Goal: Task Accomplishment & Management: Manage account settings

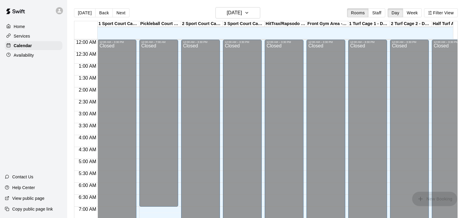
scroll to position [265, 0]
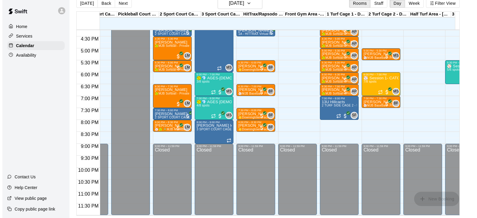
scroll to position [0, 39]
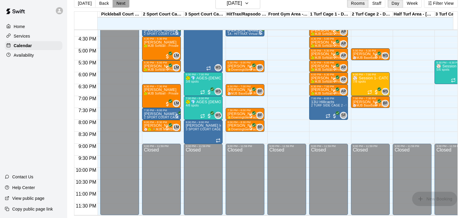
click at [115, 2] on button "Next" at bounding box center [120, 3] width 17 height 9
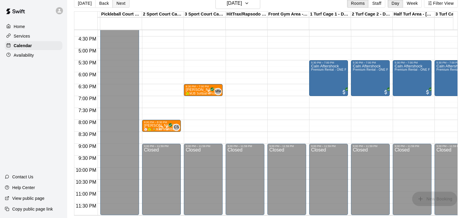
click at [115, 2] on button "Next" at bounding box center [120, 3] width 17 height 9
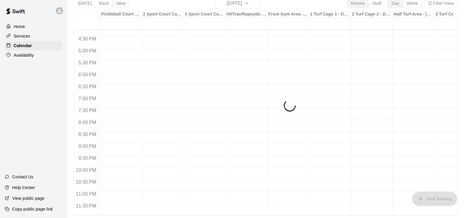
click at [115, 2] on div "[DATE] Back [DATE][DATE] Rooms Staff Day Week Filter View 1 Sport Court Cage 1 …" at bounding box center [266, 107] width 384 height 218
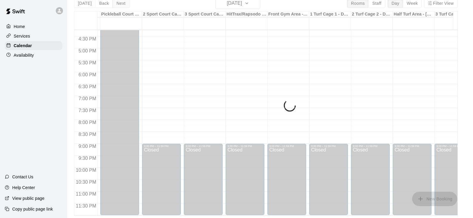
click at [115, 2] on div "[DATE] Back [DATE][DATE] Rooms Staff Day Week Filter View 1 Sport Court Cage 1 …" at bounding box center [266, 107] width 384 height 218
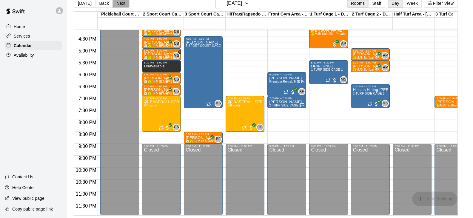
click at [115, 2] on button "Next" at bounding box center [120, 3] width 17 height 9
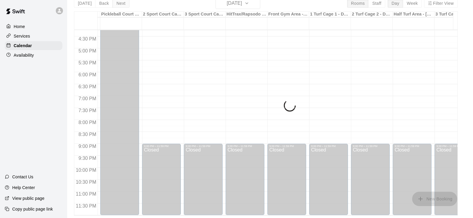
click at [115, 2] on div "[DATE] Back [DATE][DATE] Rooms Staff Day Week Filter View 1 Sport Court Cage 1 …" at bounding box center [266, 107] width 384 height 218
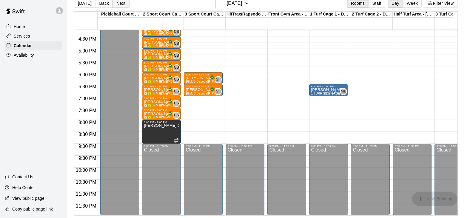
click at [117, 3] on button "Next" at bounding box center [120, 3] width 17 height 9
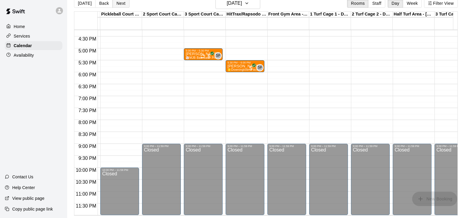
click at [117, 3] on button "Next" at bounding box center [120, 3] width 17 height 9
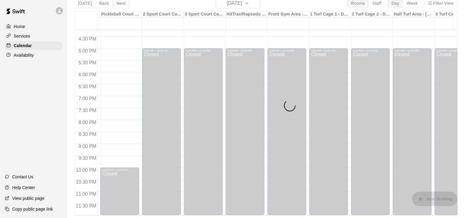
click at [117, 3] on div "[DATE] Back [DATE][DATE] Rooms Staff Day Week Filter View 1 Sport Court Cage 1 …" at bounding box center [266, 107] width 384 height 218
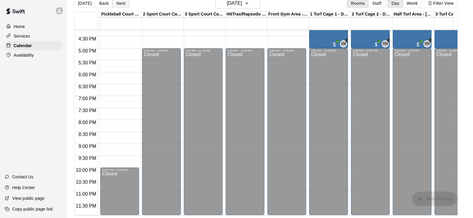
click at [117, 3] on button "Next" at bounding box center [120, 3] width 17 height 9
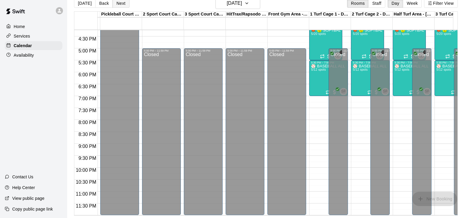
click at [117, 3] on button "Next" at bounding box center [120, 3] width 17 height 9
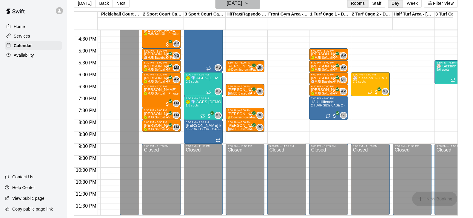
click at [237, 4] on h6 "[DATE]" at bounding box center [234, 3] width 15 height 8
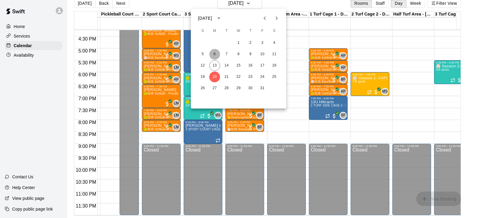
click at [212, 55] on button "6" at bounding box center [214, 54] width 11 height 11
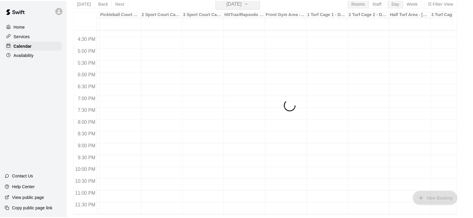
scroll to position [7, 0]
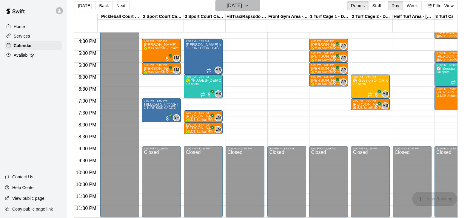
click at [254, 6] on button "[DATE]" at bounding box center [237, 5] width 45 height 11
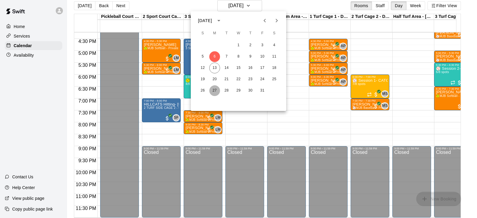
click at [215, 91] on button "27" at bounding box center [214, 90] width 11 height 11
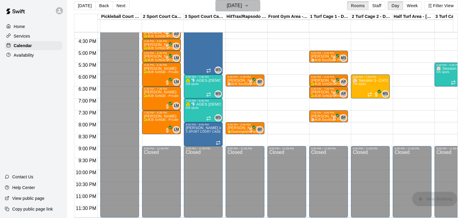
click at [249, 7] on icon "button" at bounding box center [246, 5] width 5 height 7
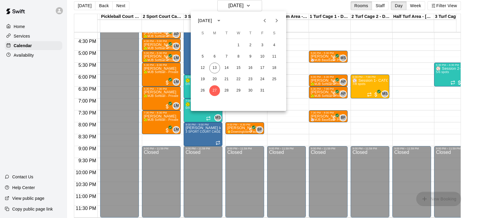
click at [274, 21] on icon "Next month" at bounding box center [276, 20] width 7 height 7
click at [218, 58] on button "3" at bounding box center [214, 56] width 11 height 11
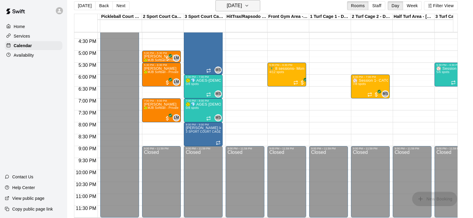
click at [254, 7] on button "[DATE]" at bounding box center [237, 5] width 45 height 11
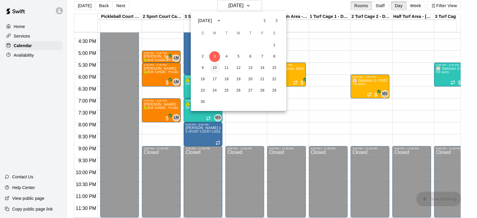
click at [217, 68] on button "10" at bounding box center [214, 68] width 11 height 11
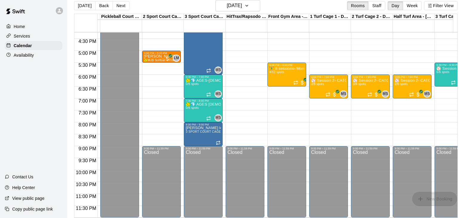
click at [445, 70] on div "⚾️ Session 2- 10/6-11/10 - Pitching-Semi-Private ⚾️ MONDAYS 6/6 spots" at bounding box center [453, 176] width 35 height 218
click at [260, 8] on button "[DATE]" at bounding box center [237, 5] width 45 height 11
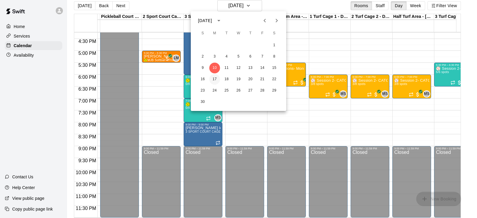
click at [215, 81] on button "17" at bounding box center [214, 79] width 11 height 11
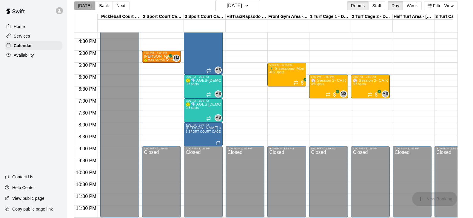
click at [85, 6] on button "[DATE]" at bounding box center [84, 5] width 21 height 9
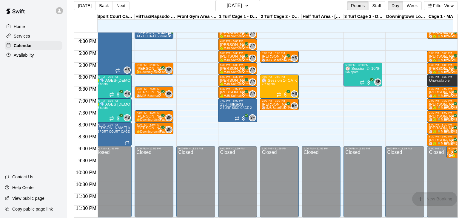
scroll to position [393, 122]
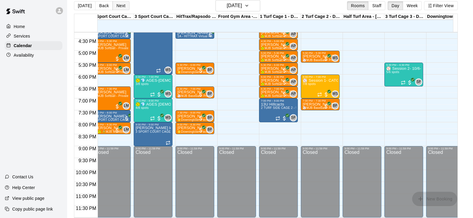
click at [118, 6] on button "Next" at bounding box center [120, 5] width 17 height 9
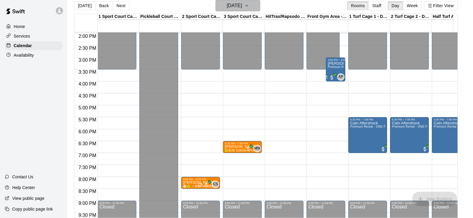
click at [249, 3] on icon "button" at bounding box center [246, 5] width 5 height 7
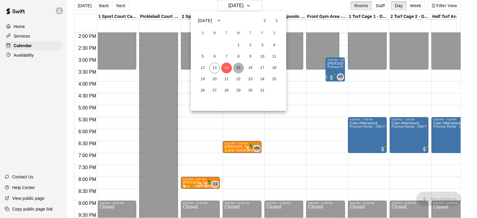
click at [239, 68] on button "15" at bounding box center [238, 68] width 11 height 11
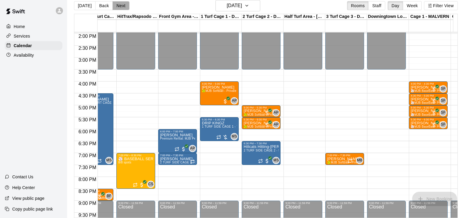
click at [120, 5] on button "Next" at bounding box center [120, 5] width 17 height 9
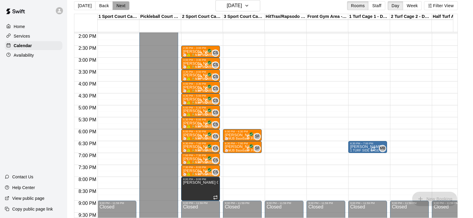
click at [120, 7] on button "Next" at bounding box center [120, 5] width 17 height 9
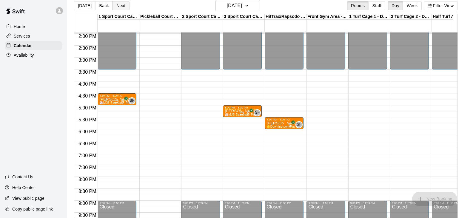
click at [119, 7] on button "Next" at bounding box center [120, 5] width 17 height 9
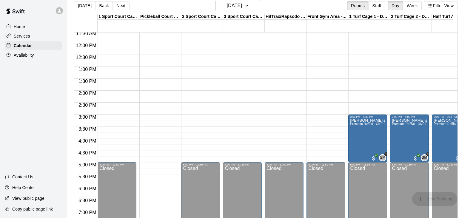
scroll to position [243, 0]
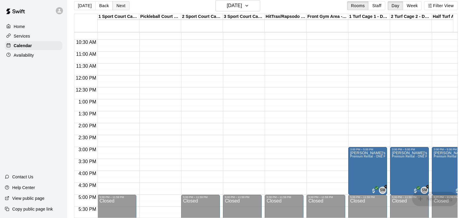
click at [120, 5] on button "Next" at bounding box center [120, 5] width 17 height 9
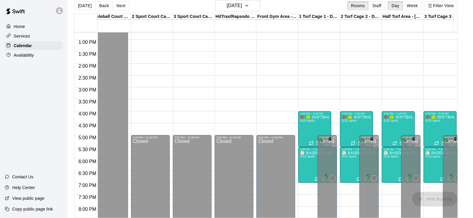
scroll to position [0, 89]
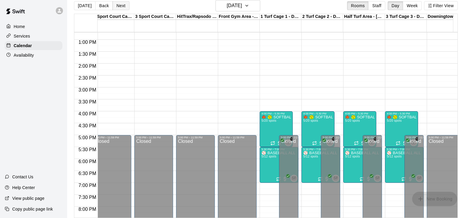
click at [120, 5] on button "Next" at bounding box center [120, 5] width 17 height 9
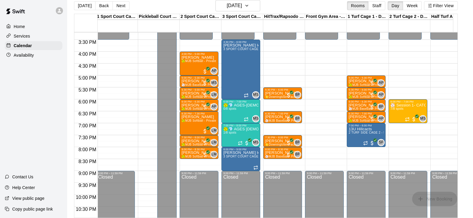
scroll to position [0, 0]
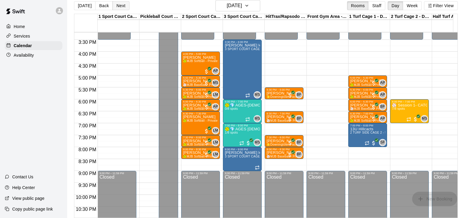
click at [119, 4] on button "Next" at bounding box center [120, 5] width 17 height 9
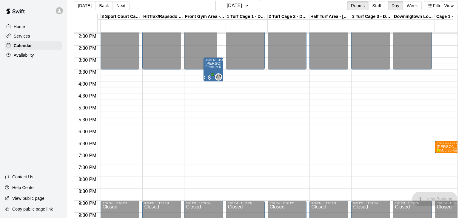
scroll to position [0, 132]
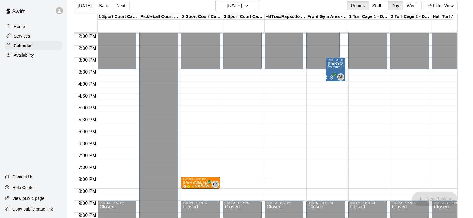
click at [120, 6] on button "Next" at bounding box center [120, 5] width 17 height 9
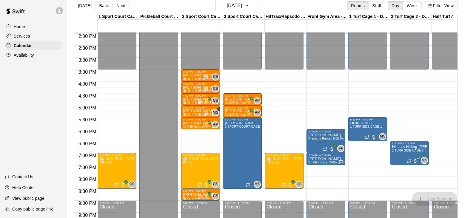
scroll to position [0, 94]
click at [114, 5] on button "Next" at bounding box center [120, 5] width 17 height 9
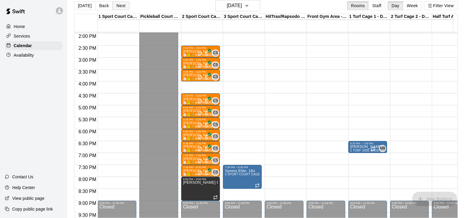
click at [124, 1] on div "[DATE] Back [DATE][DATE] Rooms Staff Day Week Filter View" at bounding box center [266, 7] width 384 height 14
click at [120, 7] on button "Next" at bounding box center [120, 5] width 17 height 9
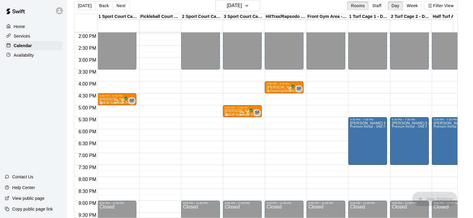
click at [18, 55] on p "Availability" at bounding box center [24, 55] width 20 height 6
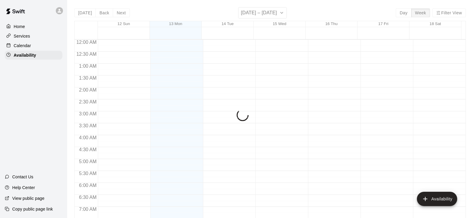
scroll to position [316, 0]
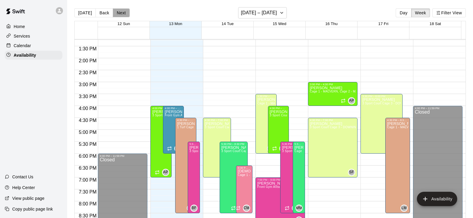
click at [120, 12] on button "Next" at bounding box center [121, 12] width 17 height 9
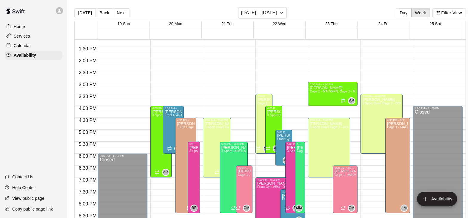
click at [122, 19] on div "[DATE] Back Next [DATE] – [DATE] Day Week Filter View" at bounding box center [269, 14] width 391 height 14
click at [121, 13] on button "Next" at bounding box center [121, 12] width 17 height 9
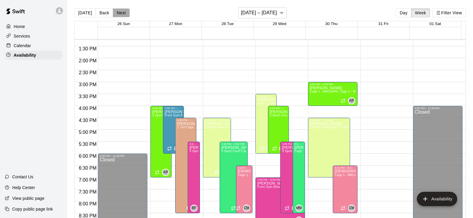
click at [121, 13] on button "Next" at bounding box center [121, 12] width 17 height 9
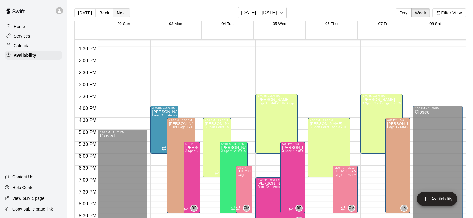
click at [121, 13] on button "Next" at bounding box center [121, 12] width 17 height 9
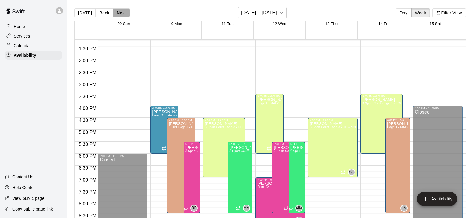
click at [117, 12] on button "Next" at bounding box center [121, 12] width 17 height 9
click at [117, 13] on button "Next" at bounding box center [121, 12] width 17 height 9
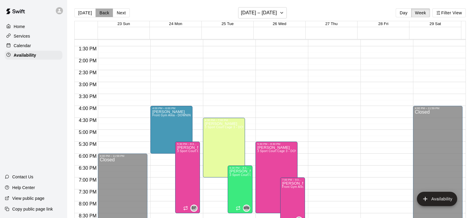
click at [101, 12] on button "Back" at bounding box center [104, 12] width 18 height 9
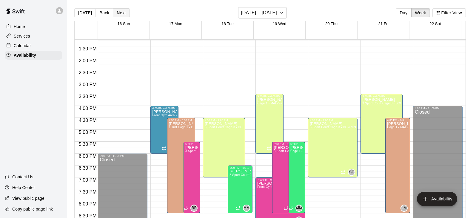
click at [121, 15] on button "Next" at bounding box center [121, 12] width 17 height 9
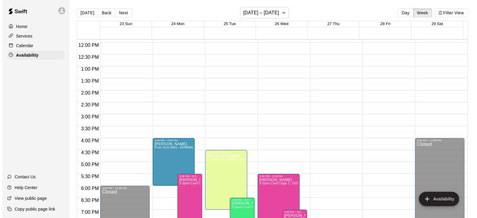
scroll to position [286, 0]
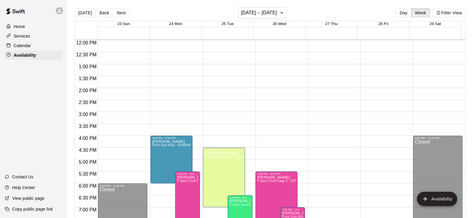
click at [369, 93] on div "12:00 AM – 8:00 AM Closed 9:00 PM – 11:59 PM Closed" at bounding box center [385, 40] width 50 height 573
click at [371, 92] on div "12:00 AM – 8:00 AM Closed 9:00 PM – 11:59 PM Closed" at bounding box center [385, 40] width 50 height 573
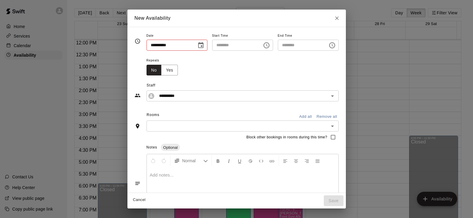
type input "**********"
type input "********"
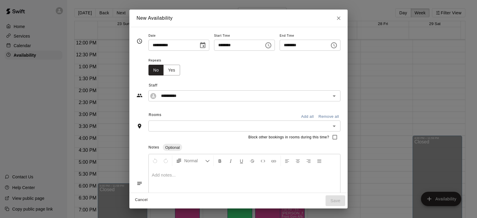
click at [338, 47] on icon "Choose time, selected time is 2:30 PM" at bounding box center [334, 45] width 7 height 7
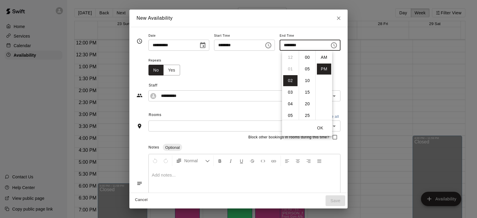
scroll to position [11, 0]
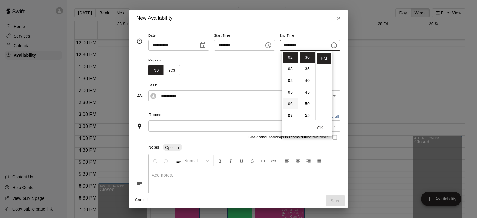
click at [289, 105] on li "06" at bounding box center [290, 103] width 14 height 11
click at [306, 57] on li "00" at bounding box center [307, 57] width 14 height 11
type input "********"
click at [242, 73] on div "Repeats No Yes" at bounding box center [245, 66] width 192 height 19
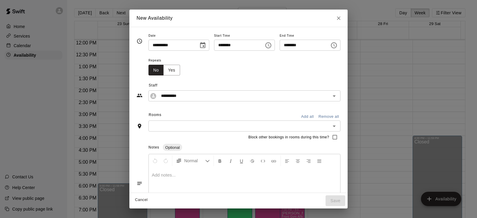
click at [191, 124] on input "text" at bounding box center [239, 125] width 179 height 7
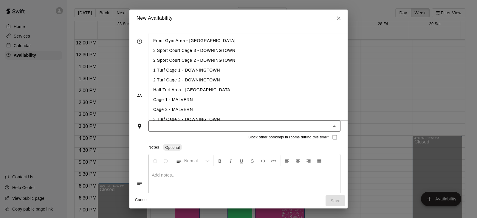
click at [195, 53] on li "3 Sport Court Cage 3 - DOWNINGTOWN" at bounding box center [258, 51] width 219 height 10
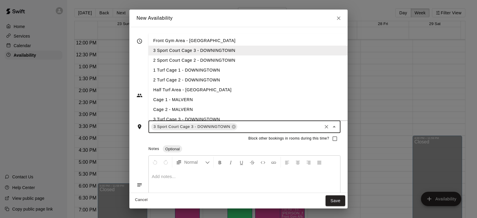
click at [194, 60] on li "2 Sport Court Cage 2 - DOWNINGTOWN" at bounding box center [258, 60] width 219 height 10
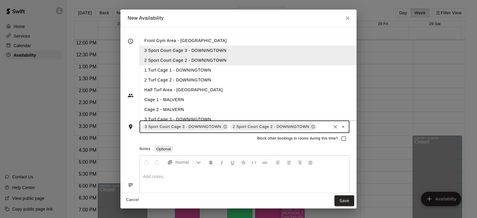
click at [192, 71] on li "1 Turf Cage 1 - DOWNINGTOWN" at bounding box center [249, 70] width 219 height 10
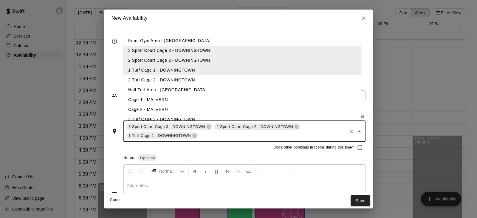
click at [190, 79] on li "2 Turf Cage 2 - DOWNINGTOWN" at bounding box center [243, 80] width 238 height 10
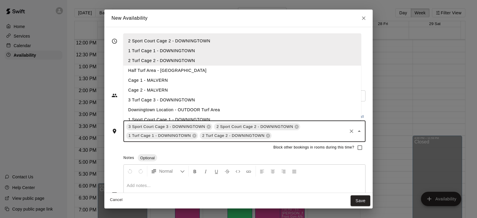
scroll to position [30, 0]
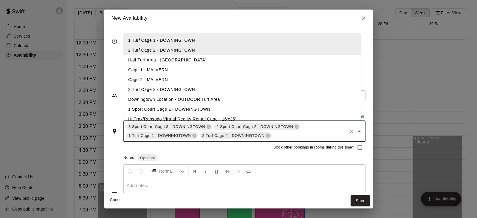
click at [174, 88] on li "3 Turf Cage 3 - DOWNINGTOWN" at bounding box center [243, 90] width 238 height 10
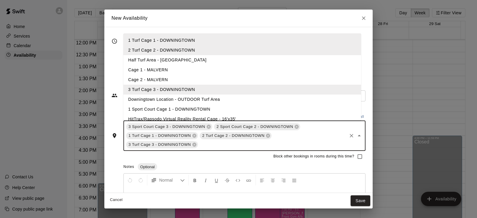
click at [187, 109] on li "1 Sport Court Cage 1 - DOWNINGTOWN" at bounding box center [243, 109] width 238 height 10
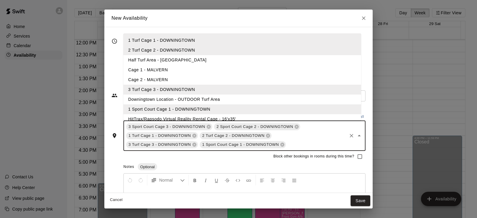
click at [192, 119] on li "HitTrax/Rapsodo Virtual Reality Rental Cage - 16'x35'" at bounding box center [243, 119] width 238 height 10
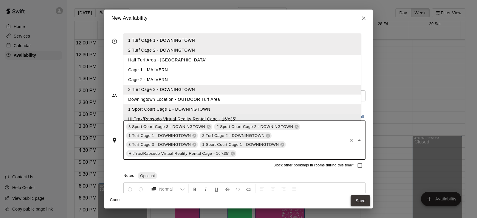
click at [356, 201] on button "Save" at bounding box center [361, 200] width 20 height 11
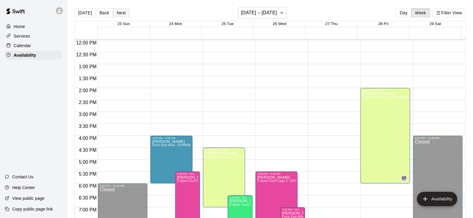
click at [124, 14] on button "Next" at bounding box center [121, 12] width 17 height 9
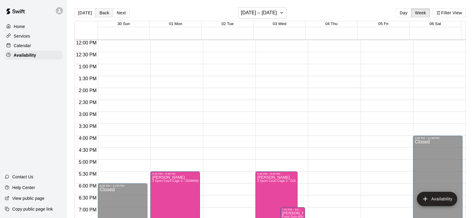
click at [99, 13] on button "Back" at bounding box center [104, 12] width 18 height 9
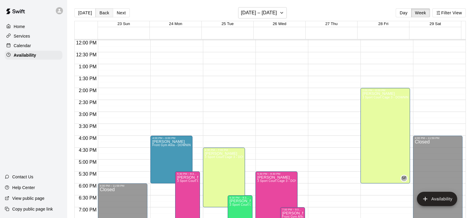
click at [99, 13] on button "Back" at bounding box center [104, 12] width 18 height 9
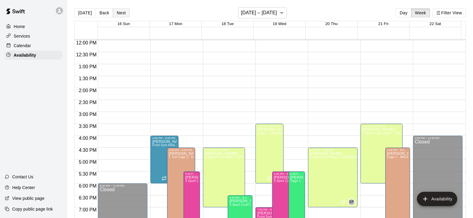
click at [121, 13] on button "Next" at bounding box center [121, 12] width 17 height 9
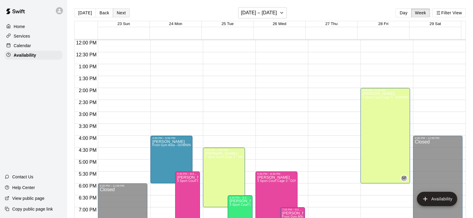
click at [121, 13] on button "Next" at bounding box center [121, 12] width 17 height 9
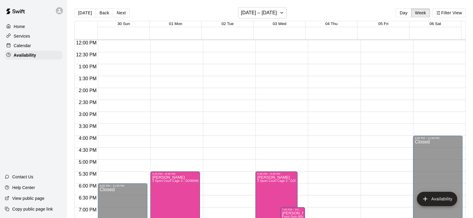
click at [214, 150] on div "12:00 AM – 8:00 AM Closed 9:00 PM – 11:59 PM Closed" at bounding box center [228, 40] width 50 height 573
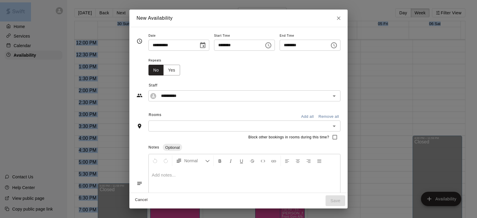
click at [214, 150] on div "Notes Optional" at bounding box center [245, 148] width 192 height 10
click at [338, 44] on icon "Choose time, selected time is 5:00 PM" at bounding box center [334, 45] width 7 height 7
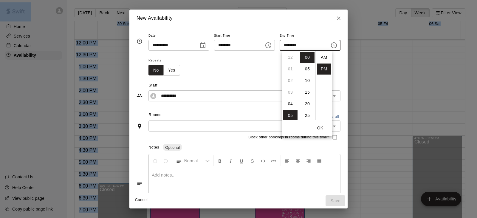
scroll to position [11, 0]
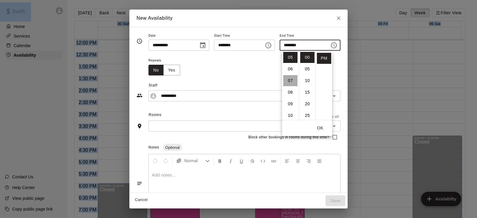
click at [293, 80] on li "07" at bounding box center [290, 80] width 14 height 11
type input "********"
click at [326, 44] on input "********" at bounding box center [303, 45] width 46 height 11
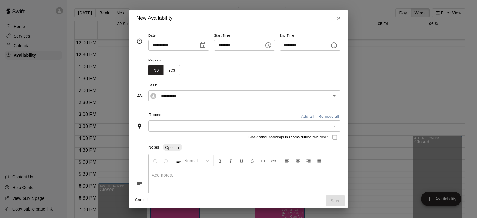
click at [243, 77] on div "**********" at bounding box center [239, 88] width 204 height 26
click at [180, 121] on div "​" at bounding box center [245, 126] width 192 height 11
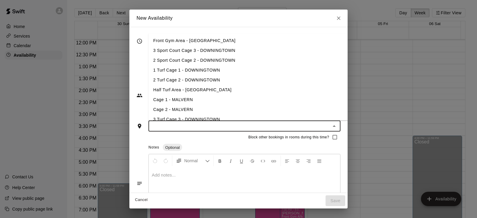
click at [178, 51] on li "3 Sport Court Cage 3 - DOWNINGTOWN" at bounding box center [258, 51] width 219 height 10
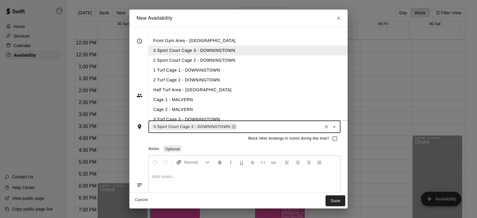
click at [249, 129] on input "text" at bounding box center [279, 126] width 83 height 7
click at [185, 61] on li "2 Sport Court Cage 2 - DOWNINGTOWN" at bounding box center [258, 60] width 219 height 10
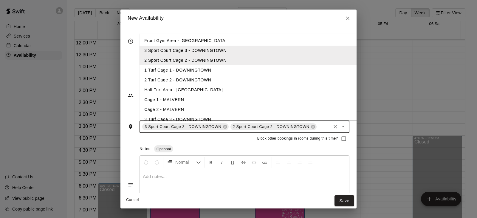
click at [182, 67] on li "1 Turf Cage 1 - DOWNINGTOWN" at bounding box center [249, 70] width 219 height 10
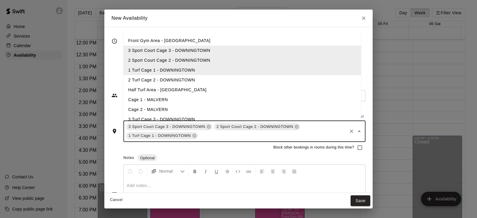
click at [178, 80] on li "2 Turf Cage 2 - DOWNINGTOWN" at bounding box center [243, 80] width 238 height 10
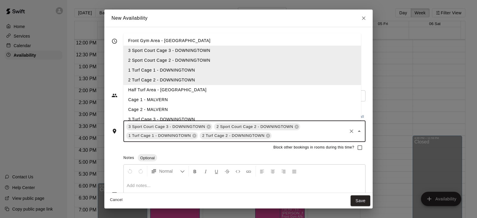
click at [197, 118] on li "3 Turf Cage 3 - DOWNINGTOWN" at bounding box center [243, 120] width 238 height 10
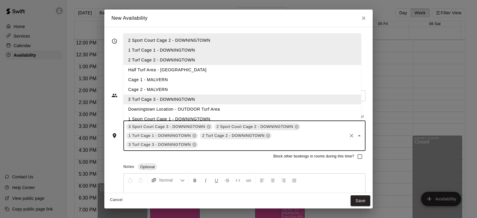
scroll to position [30, 0]
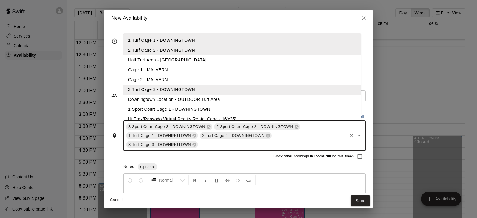
click at [177, 108] on li "1 Sport Court Cage 1 - DOWNINGTOWN" at bounding box center [243, 109] width 238 height 10
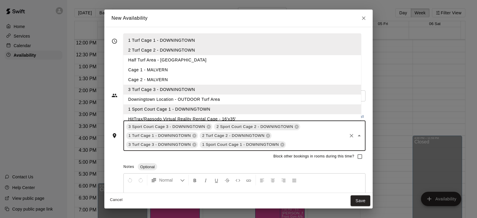
click at [179, 117] on li "HitTrax/Rapsodo Virtual Reality Rental Cage - 16'x35'" at bounding box center [243, 119] width 238 height 10
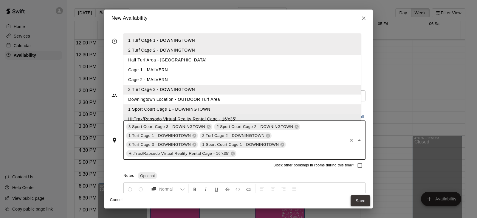
click at [359, 201] on button "Save" at bounding box center [361, 200] width 20 height 11
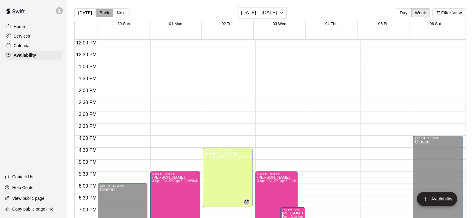
click at [101, 15] on button "Back" at bounding box center [104, 12] width 18 height 9
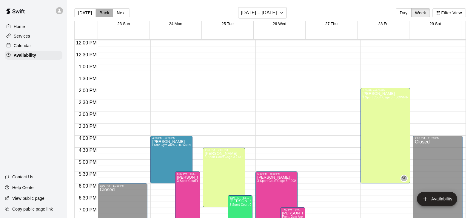
click at [101, 15] on button "Back" at bounding box center [104, 12] width 18 height 9
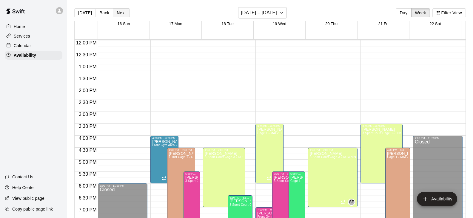
click at [123, 15] on button "Next" at bounding box center [121, 12] width 17 height 9
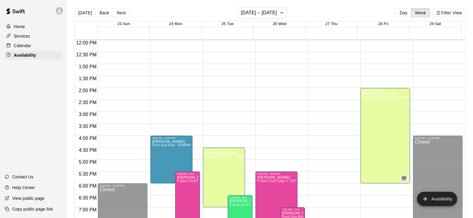
click at [259, 128] on div "12:00 AM – 7:30 AM Closed 5:30 PM – 8:30 PM [PERSON_NAME] 3 Sport Court Cage 3 …" at bounding box center [280, 40] width 50 height 573
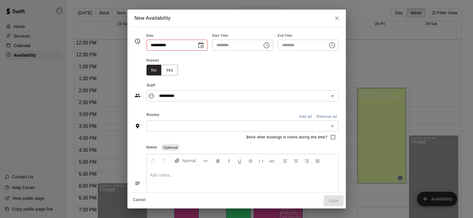
type input "**********"
type input "********"
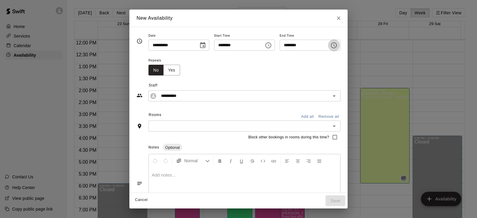
click at [340, 49] on button "Choose time, selected time is 4:00 PM" at bounding box center [334, 45] width 12 height 12
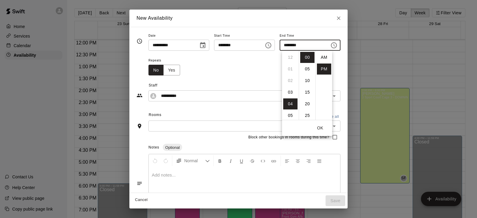
scroll to position [11, 0]
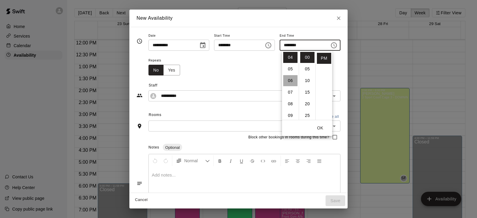
click at [289, 82] on li "06" at bounding box center [290, 80] width 14 height 11
type input "********"
click at [341, 57] on div "Repeats No Yes" at bounding box center [245, 66] width 192 height 19
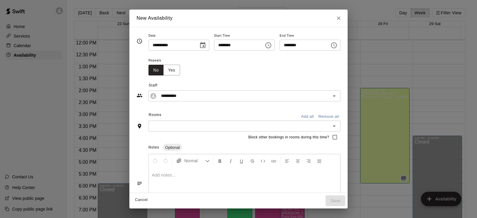
click at [170, 127] on input "text" at bounding box center [239, 125] width 179 height 7
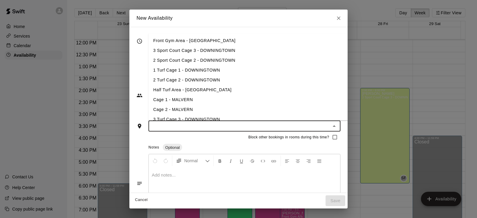
click at [191, 96] on li "Cage 1 - MALVERN" at bounding box center [258, 100] width 219 height 10
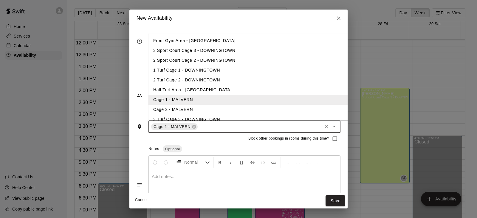
click at [177, 107] on li "Cage 2 - MALVERN" at bounding box center [258, 110] width 219 height 10
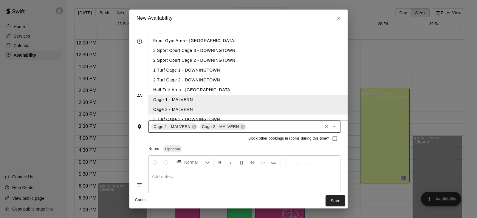
click at [219, 140] on div "Block other bookings in rooms during this time?" at bounding box center [239, 138] width 204 height 11
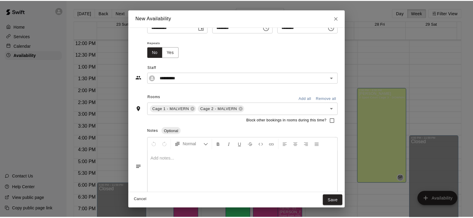
scroll to position [28, 0]
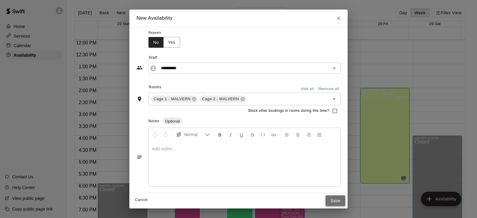
click at [346, 199] on button "Save" at bounding box center [336, 200] width 20 height 11
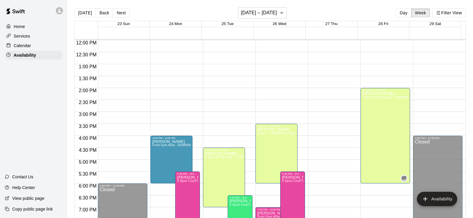
click at [21, 44] on p "Calendar" at bounding box center [22, 46] width 17 height 6
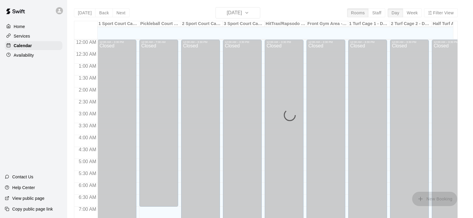
scroll to position [323, 0]
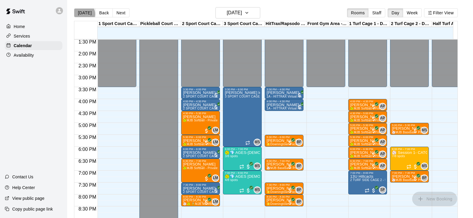
click at [84, 14] on button "[DATE]" at bounding box center [84, 12] width 21 height 9
click at [242, 10] on h6 "[DATE]" at bounding box center [234, 13] width 15 height 8
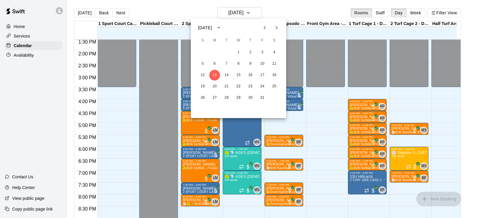
click at [277, 29] on icon "Next month" at bounding box center [276, 27] width 7 height 7
click at [213, 76] on button "10" at bounding box center [214, 75] width 11 height 11
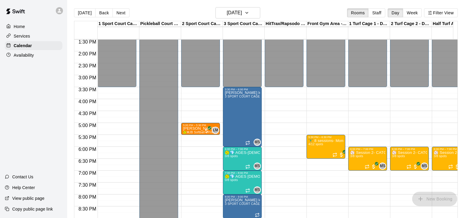
click at [26, 57] on p "Availability" at bounding box center [24, 55] width 20 height 6
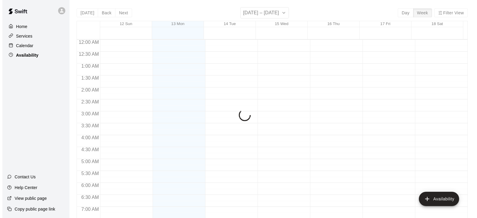
scroll to position [323, 0]
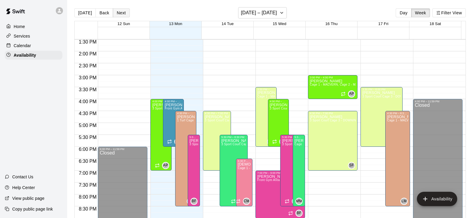
click at [121, 12] on button "Next" at bounding box center [121, 12] width 17 height 9
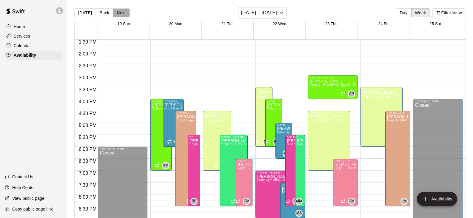
click at [121, 12] on button "Next" at bounding box center [121, 12] width 17 height 9
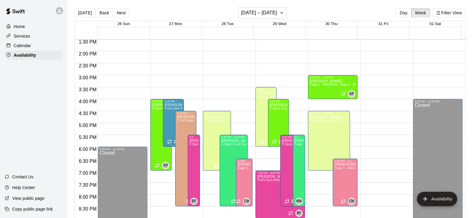
click at [122, 12] on button "Next" at bounding box center [121, 12] width 17 height 9
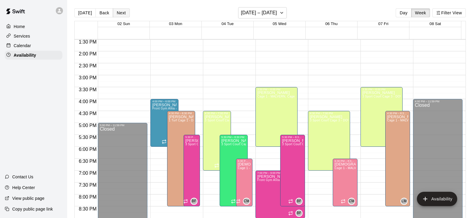
click at [122, 12] on button "Next" at bounding box center [121, 12] width 17 height 9
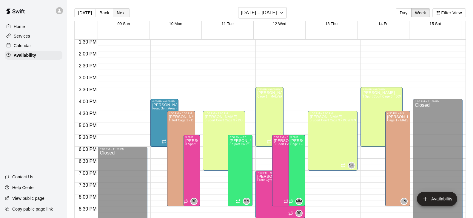
click at [122, 12] on button "Next" at bounding box center [121, 12] width 17 height 9
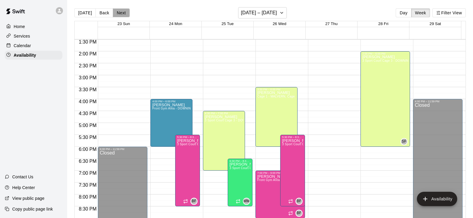
click at [122, 12] on button "Next" at bounding box center [121, 12] width 17 height 9
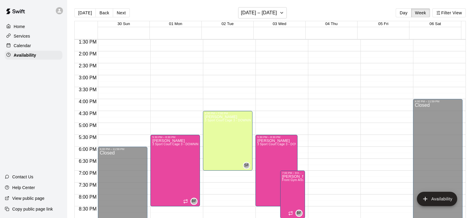
click at [275, 95] on div "12:00 AM – 7:30 AM Closed 5:30 PM – 8:30 PM [PERSON_NAME] 3 Sport Court Cage 3 …" at bounding box center [280, 3] width 50 height 573
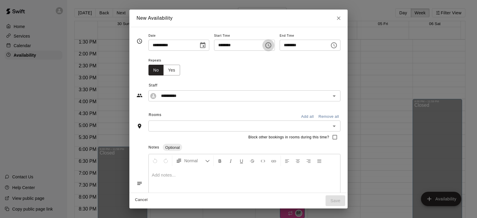
click at [271, 47] on icon "Choose time, selected time is 3:45 PM" at bounding box center [268, 45] width 7 height 7
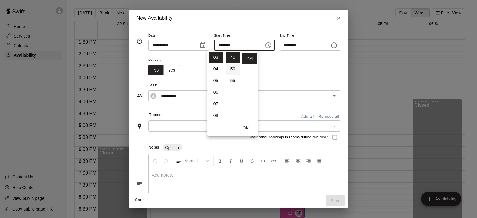
scroll to position [75, 0]
click at [232, 54] on li "30" at bounding box center [233, 52] width 14 height 11
type input "********"
click at [307, 69] on div "Repeats No Yes" at bounding box center [245, 66] width 192 height 19
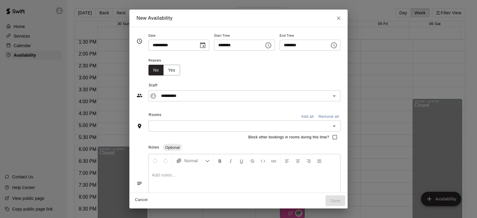
click at [313, 48] on input "********" at bounding box center [303, 45] width 46 height 11
click at [338, 46] on icon "Choose time, selected time is 4:15 PM" at bounding box center [334, 45] width 7 height 7
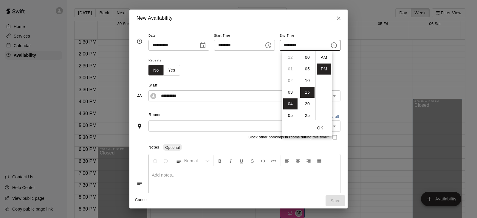
scroll to position [11, 0]
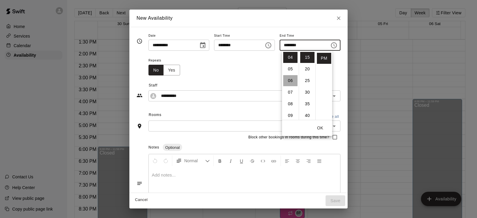
click at [291, 78] on li "06" at bounding box center [290, 80] width 14 height 11
click at [307, 53] on li "00" at bounding box center [307, 52] width 14 height 11
type input "********"
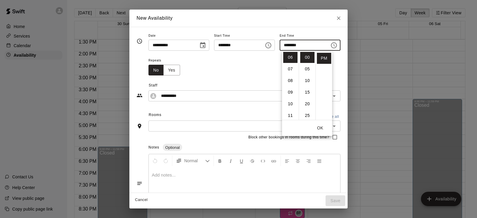
click at [223, 65] on div "Repeats No Yes" at bounding box center [245, 66] width 192 height 19
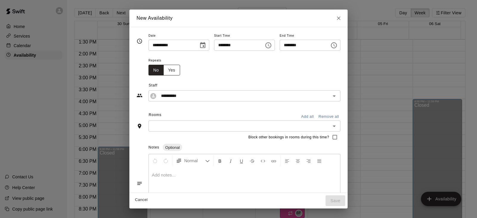
click at [164, 69] on button "Yes" at bounding box center [172, 70] width 17 height 11
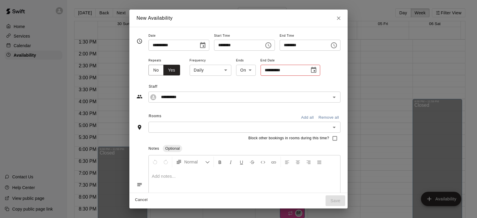
click at [310, 70] on icon "Choose date" at bounding box center [313, 70] width 7 height 7
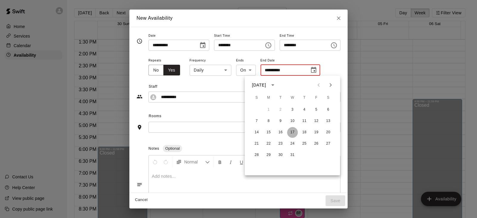
click at [291, 132] on button "17" at bounding box center [292, 132] width 11 height 11
type input "**********"
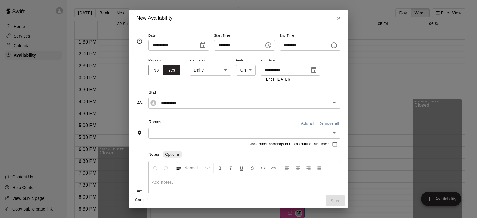
click at [206, 70] on body "Home Services Calendar Availability Contact Us Help Center View public page Cop…" at bounding box center [238, 114] width 477 height 228
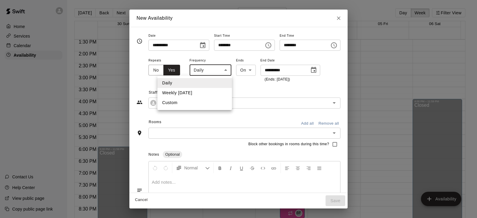
click at [202, 91] on li "Weekly [DATE]" at bounding box center [195, 93] width 75 height 10
type input "******"
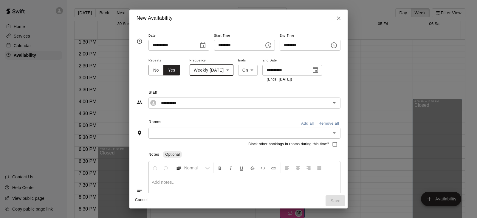
click at [165, 132] on input "text" at bounding box center [239, 132] width 179 height 7
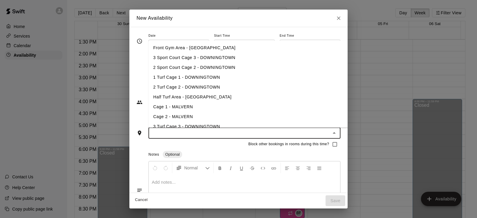
click at [166, 109] on li "Cage 1 - MALVERN" at bounding box center [258, 107] width 219 height 10
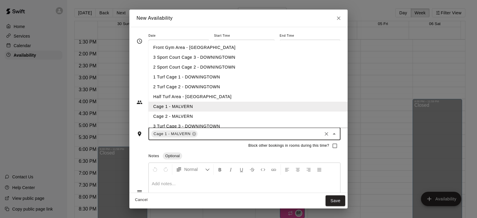
click at [166, 113] on li "Cage 2 - MALVERN" at bounding box center [258, 117] width 219 height 10
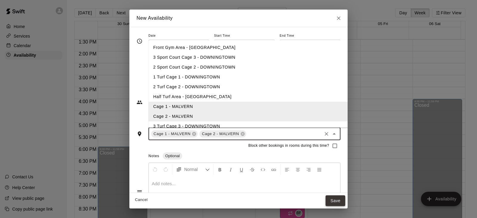
click at [346, 202] on button "Save" at bounding box center [336, 200] width 20 height 11
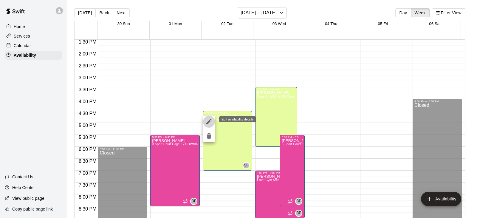
click at [209, 121] on icon "edit" at bounding box center [208, 121] width 5 height 5
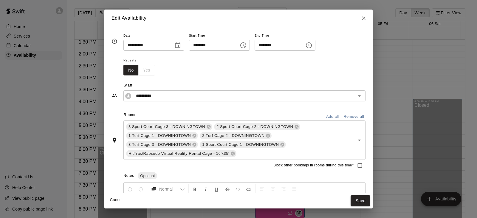
click at [141, 69] on div "No Yes" at bounding box center [140, 70] width 32 height 11
click at [143, 69] on div "No Yes" at bounding box center [140, 70] width 32 height 11
click at [365, 18] on icon "Close" at bounding box center [364, 18] width 6 height 6
type input "**********"
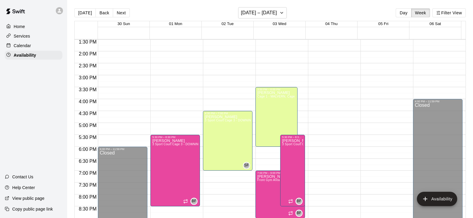
click at [117, 13] on button "Next" at bounding box center [121, 12] width 17 height 9
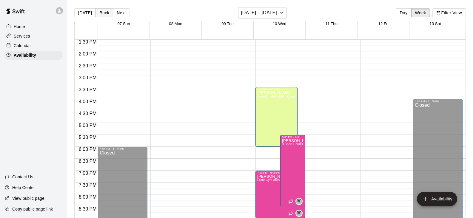
click at [104, 13] on button "Back" at bounding box center [104, 12] width 18 height 9
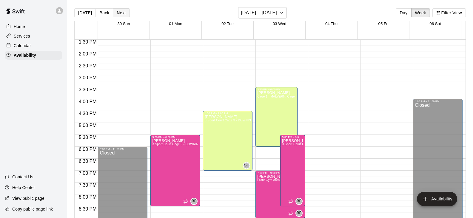
click at [120, 15] on button "Next" at bounding box center [121, 12] width 17 height 9
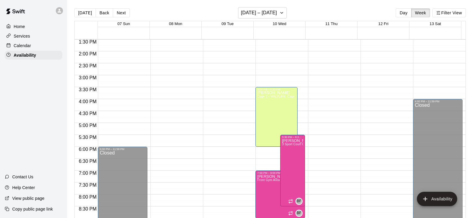
click at [221, 113] on div "12:00 AM – 8:00 AM Closed 9:00 PM – 11:59 PM Closed" at bounding box center [228, 3] width 50 height 573
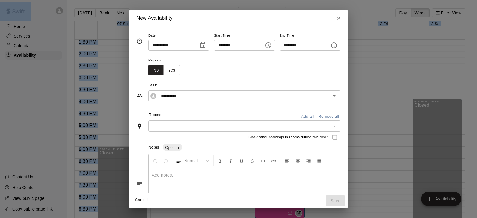
click at [221, 113] on div "Rooms Add all Remove all" at bounding box center [239, 115] width 204 height 10
click at [338, 46] on icon "Choose time, selected time is 5:00 PM" at bounding box center [334, 45] width 7 height 7
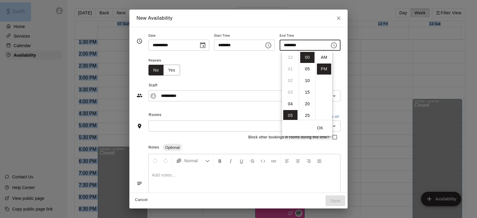
scroll to position [11, 0]
click at [289, 81] on li "07" at bounding box center [290, 80] width 14 height 11
type input "********"
click at [251, 78] on div "**********" at bounding box center [239, 88] width 204 height 26
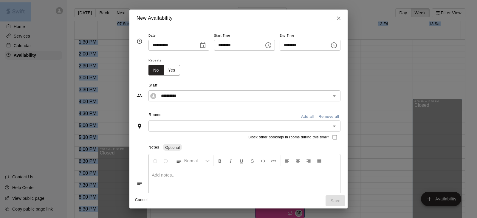
click at [164, 72] on button "Yes" at bounding box center [172, 70] width 17 height 11
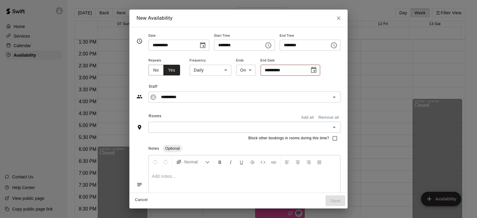
click at [203, 71] on body "Home Services Calendar Availability Contact Us Help Center View public page Cop…" at bounding box center [238, 114] width 477 height 228
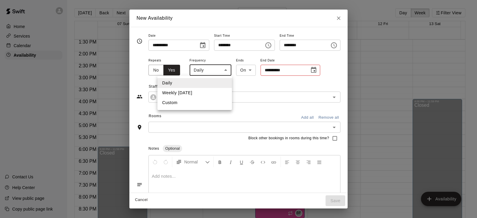
click at [196, 94] on li "Weekly [DATE]" at bounding box center [195, 93] width 75 height 10
type input "******"
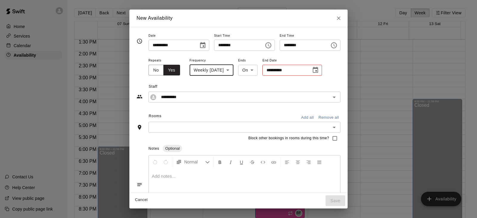
click at [312, 70] on icon "Choose date" at bounding box center [315, 70] width 7 height 7
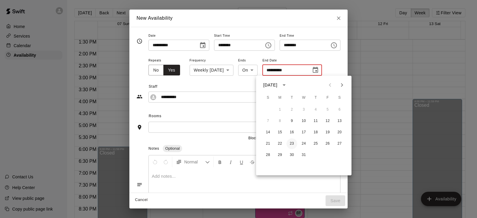
click at [292, 141] on button "23" at bounding box center [292, 143] width 11 height 11
type input "**********"
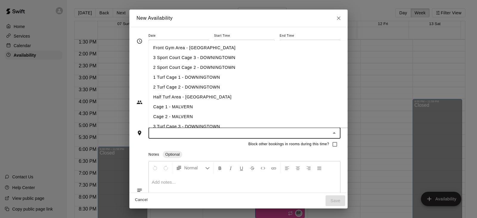
click at [164, 132] on input "text" at bounding box center [239, 132] width 179 height 7
click at [191, 60] on li "3 Sport Court Cage 3 - DOWNINGTOWN" at bounding box center [258, 58] width 219 height 10
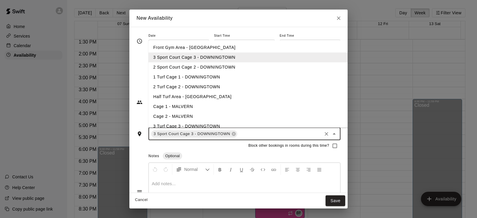
click at [189, 65] on li "2 Sport Court Cage 2 - DOWNINGTOWN" at bounding box center [258, 67] width 219 height 10
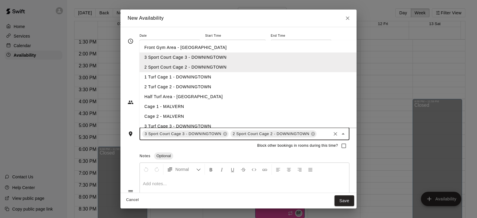
click at [186, 75] on li "1 Turf Cage 1 - DOWNINGTOWN" at bounding box center [249, 77] width 219 height 10
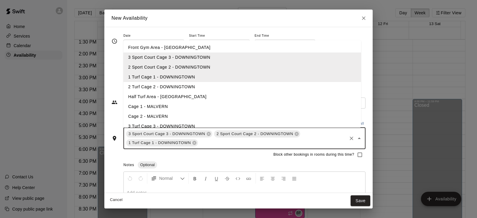
click at [184, 84] on li "2 Turf Cage 2 - DOWNINGTOWN" at bounding box center [243, 87] width 238 height 10
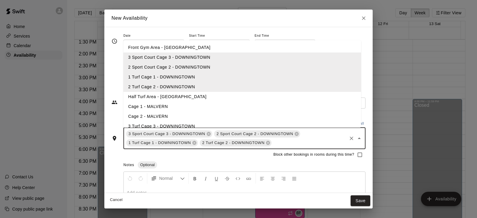
click at [202, 124] on li "3 Turf Cage 3 - DOWNINGTOWN" at bounding box center [243, 126] width 238 height 10
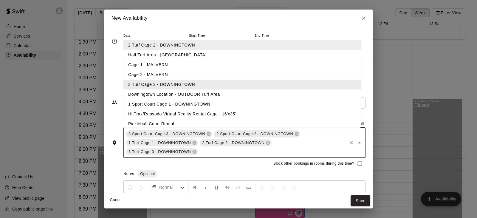
scroll to position [45, 0]
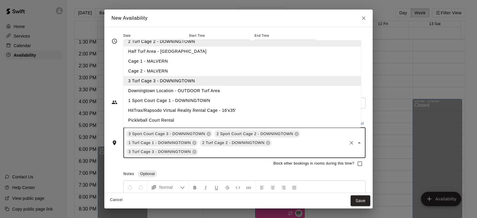
click at [171, 101] on li "1 Sport Court Cage 1 - DOWNINGTOWN" at bounding box center [243, 101] width 238 height 10
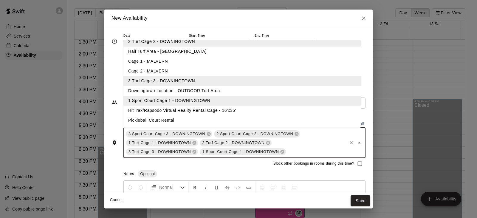
click at [176, 111] on li "HitTrax/Rapsodo Virtual Reality Rental Cage - 16'x35'" at bounding box center [243, 111] width 238 height 10
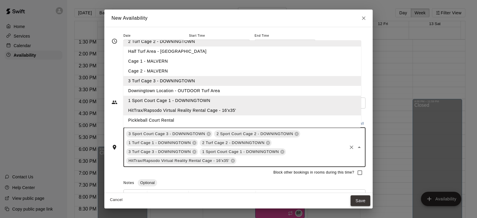
click at [361, 200] on button "Save" at bounding box center [361, 200] width 20 height 11
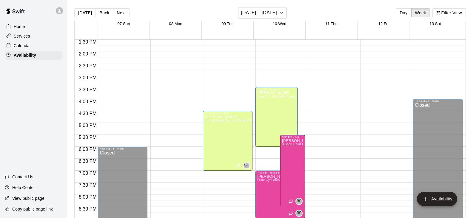
click at [100, 14] on button "Back" at bounding box center [104, 12] width 18 height 9
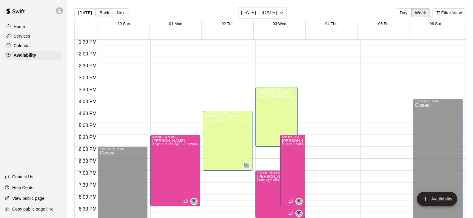
click at [99, 12] on button "Back" at bounding box center [104, 12] width 18 height 9
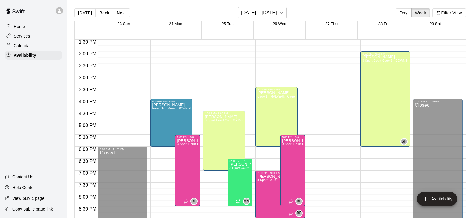
click at [99, 12] on button "Back" at bounding box center [104, 12] width 18 height 9
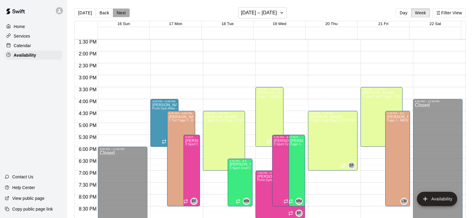
click at [120, 15] on button "Next" at bounding box center [121, 12] width 17 height 9
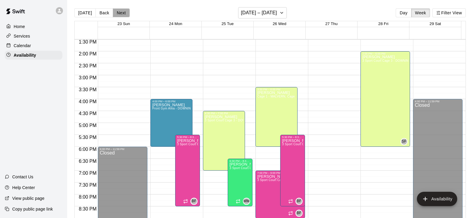
click at [120, 15] on button "Next" at bounding box center [121, 12] width 17 height 9
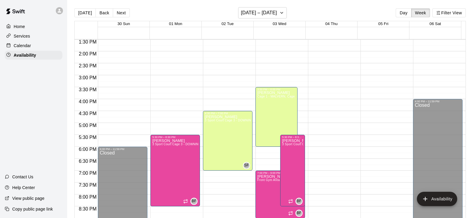
click at [327, 94] on div "12:00 AM – 8:00 AM Closed 9:00 PM – 11:59 PM Closed" at bounding box center [333, 3] width 50 height 573
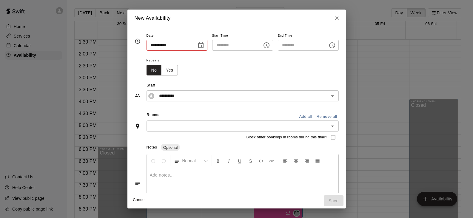
type input "**********"
type input "********"
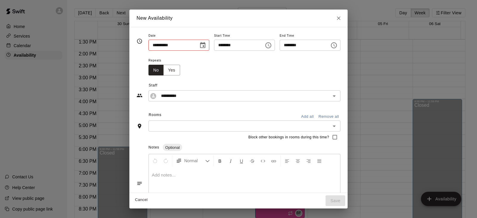
click at [321, 94] on input "**********" at bounding box center [240, 95] width 163 height 7
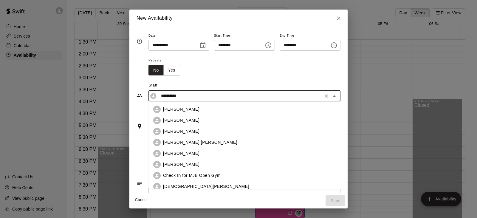
scroll to position [235, 0]
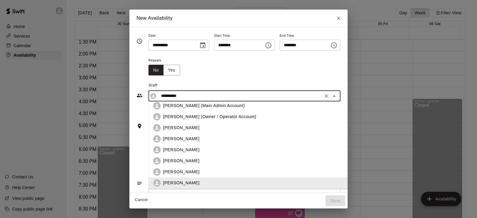
click at [214, 74] on div "Repeats No Yes" at bounding box center [245, 66] width 192 height 19
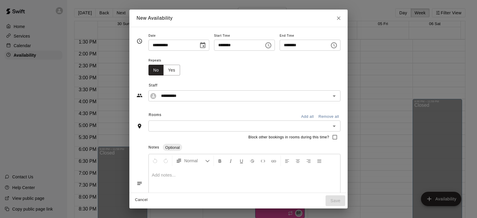
click at [270, 49] on icon "Choose time, selected time is 3:45 PM" at bounding box center [268, 45] width 7 height 7
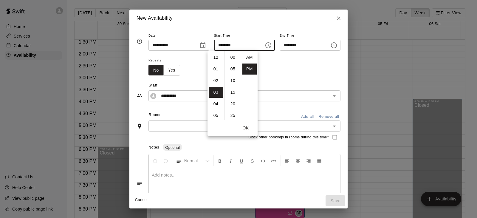
scroll to position [11, 0]
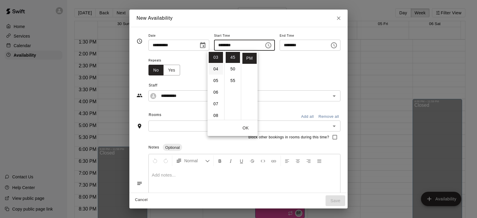
click at [218, 70] on li "04" at bounding box center [216, 69] width 14 height 11
type input "********"
click at [234, 53] on li "30" at bounding box center [233, 52] width 14 height 11
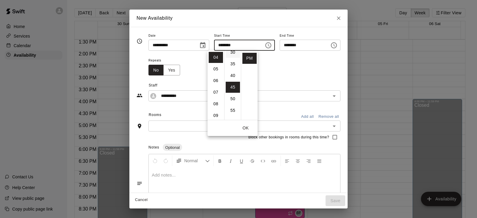
type input "********"
click at [338, 46] on icon "Choose time, selected time is 5:15 PM" at bounding box center [334, 45] width 7 height 7
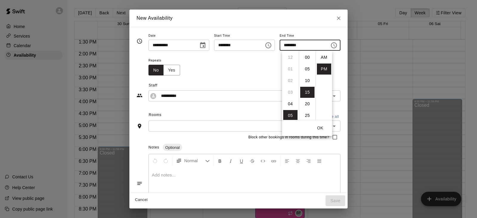
scroll to position [11, 0]
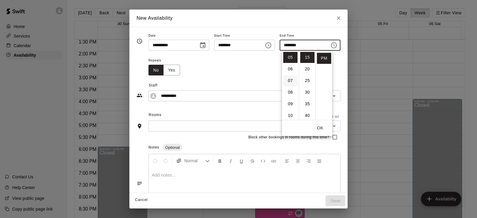
click at [289, 81] on li "07" at bounding box center [290, 80] width 14 height 11
click at [306, 53] on li "00" at bounding box center [307, 52] width 14 height 11
type input "********"
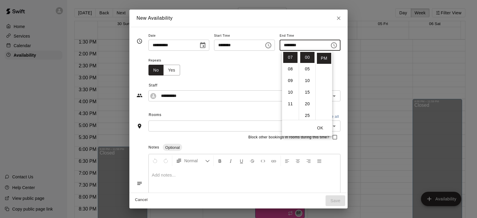
click at [221, 71] on div "Repeats No Yes" at bounding box center [245, 66] width 192 height 19
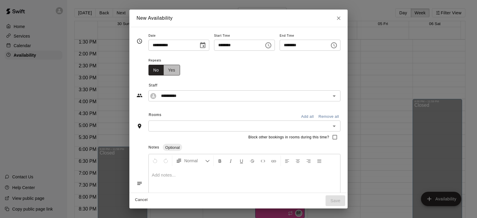
click at [164, 70] on button "Yes" at bounding box center [172, 70] width 17 height 11
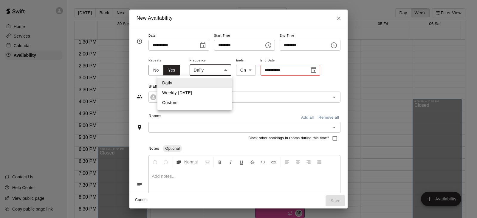
drag, startPoint x: 210, startPoint y: 70, endPoint x: 202, endPoint y: 76, distance: 10.6
click at [210, 71] on body "Home Services Calendar Availability Contact Us Help Center View public page Cop…" at bounding box center [238, 114] width 477 height 228
click at [192, 92] on li "Weekly [DATE]" at bounding box center [195, 93] width 75 height 10
type input "******"
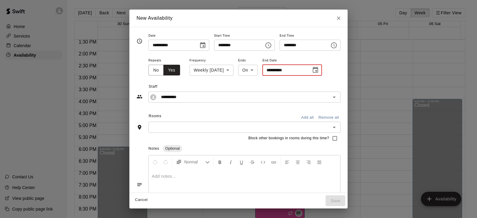
click at [274, 71] on input "**********" at bounding box center [285, 70] width 45 height 11
click at [312, 71] on icon "Choose date" at bounding box center [315, 70] width 7 height 7
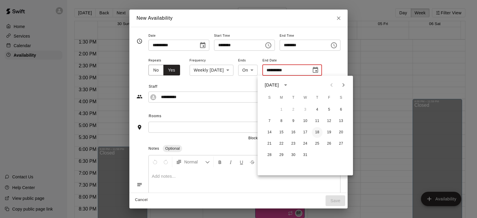
click at [317, 134] on button "18" at bounding box center [317, 132] width 11 height 11
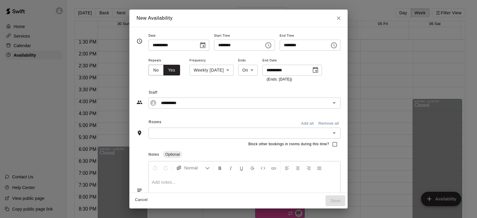
type input "**********"
click at [168, 131] on input "text" at bounding box center [239, 132] width 179 height 7
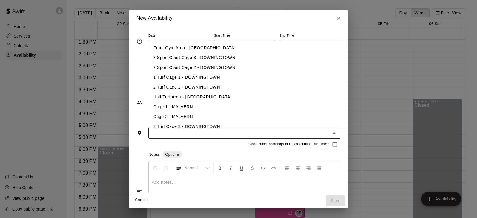
click at [170, 61] on li "3 Sport Court Cage 3 - DOWNINGTOWN" at bounding box center [258, 58] width 219 height 10
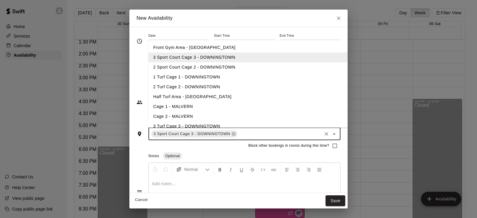
click at [169, 67] on li "2 Sport Court Cage 2 - DOWNINGTOWN" at bounding box center [258, 67] width 219 height 10
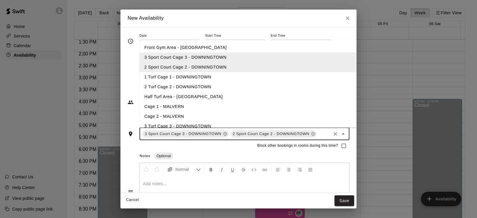
click at [167, 77] on li "1 Turf Cage 1 - DOWNINGTOWN" at bounding box center [249, 77] width 219 height 10
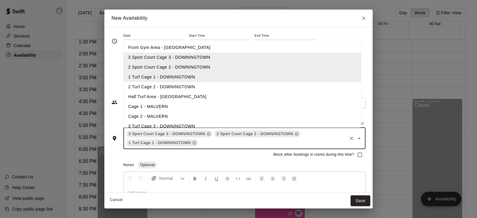
click at [167, 86] on li "2 Turf Cage 2 - DOWNINGTOWN" at bounding box center [243, 87] width 238 height 10
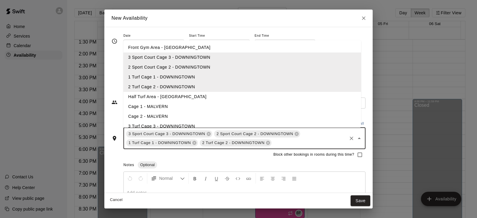
click at [185, 123] on li "3 Turf Cage 3 - DOWNINGTOWN" at bounding box center [243, 126] width 238 height 10
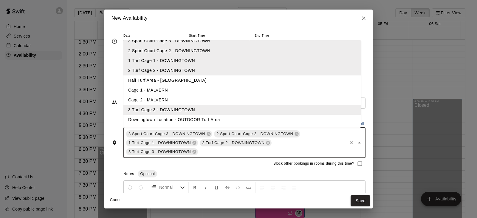
scroll to position [30, 0]
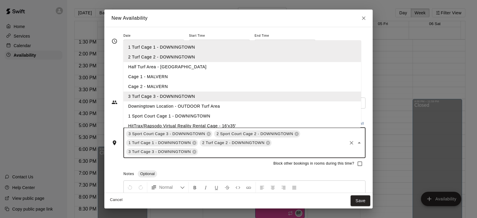
click at [193, 116] on li "1 Sport Court Cage 1 - DOWNINGTOWN" at bounding box center [243, 116] width 238 height 10
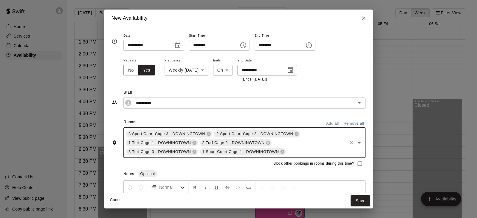
click at [307, 153] on input "text" at bounding box center [316, 151] width 59 height 7
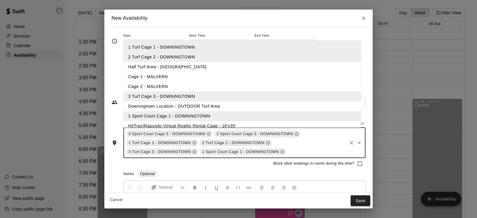
click at [198, 123] on li "HitTrax/Rapsodo Virtual Reality Rental Cage - 16'x35'" at bounding box center [243, 126] width 238 height 10
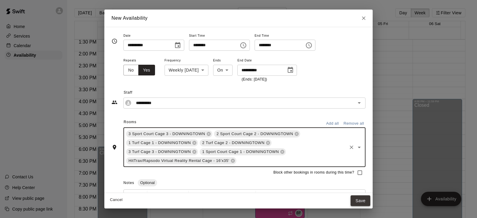
click at [359, 202] on button "Save" at bounding box center [361, 200] width 20 height 11
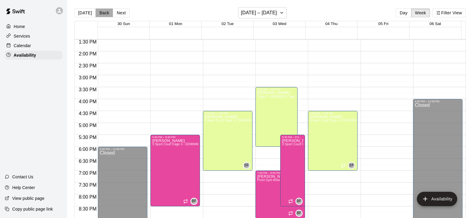
click at [105, 15] on button "Back" at bounding box center [104, 12] width 18 height 9
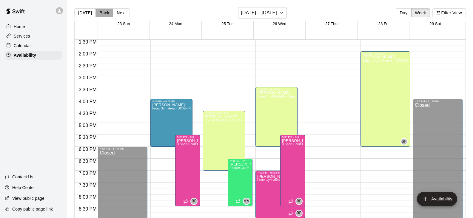
click at [103, 14] on button "Back" at bounding box center [104, 12] width 18 height 9
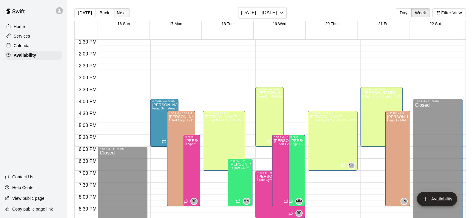
click at [122, 14] on button "Next" at bounding box center [121, 12] width 17 height 9
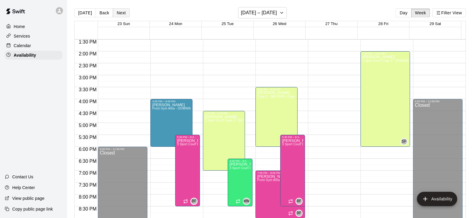
click at [122, 14] on button "Next" at bounding box center [121, 12] width 17 height 9
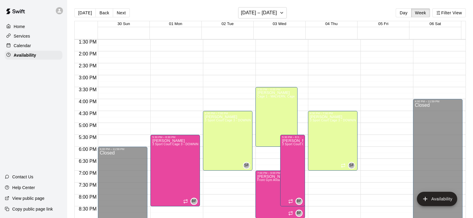
click at [369, 93] on div "12:00 AM – 8:00 AM Closed 9:00 PM – 11:59 PM Closed" at bounding box center [385, 3] width 50 height 573
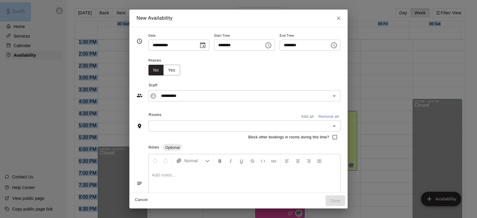
click at [369, 93] on div "**********" at bounding box center [238, 109] width 477 height 218
type input "**********"
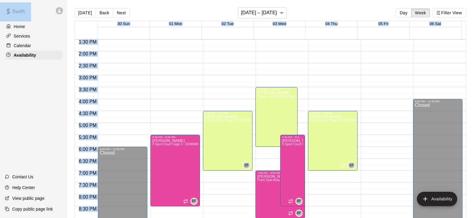
click at [367, 90] on div "12:00 AM – 8:00 AM Closed 9:00 PM – 11:59 PM Closed" at bounding box center [385, 3] width 50 height 573
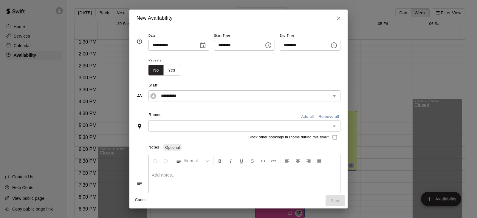
click at [337, 48] on icon "Choose time, selected time is 4:00 PM" at bounding box center [334, 45] width 6 height 6
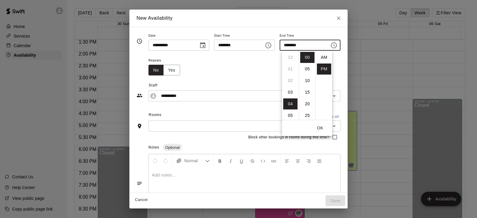
scroll to position [11, 0]
click at [289, 82] on li "06" at bounding box center [290, 80] width 14 height 11
type input "********"
click at [258, 75] on div "Repeats No Yes" at bounding box center [245, 66] width 192 height 19
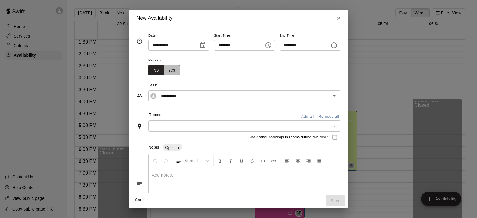
click at [164, 71] on button "Yes" at bounding box center [172, 70] width 17 height 11
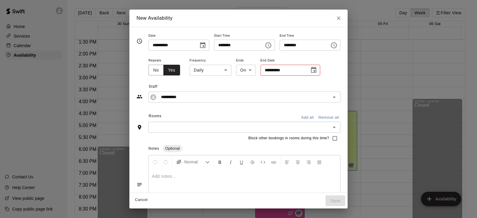
click at [211, 71] on body "Home Services Calendar Availability Contact Us Help Center View public page Cop…" at bounding box center [238, 114] width 477 height 228
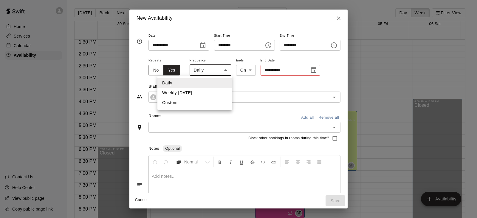
click at [195, 91] on li "Weekly [DATE]" at bounding box center [195, 93] width 75 height 10
type input "******"
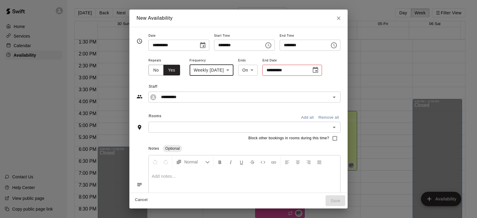
click at [312, 71] on icon "Choose date" at bounding box center [315, 70] width 7 height 7
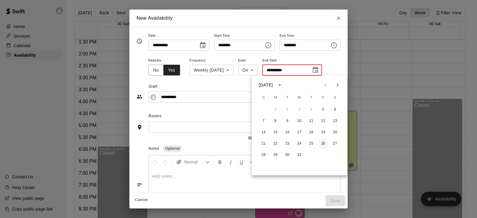
click at [325, 146] on button "26" at bounding box center [323, 143] width 11 height 11
type input "**********"
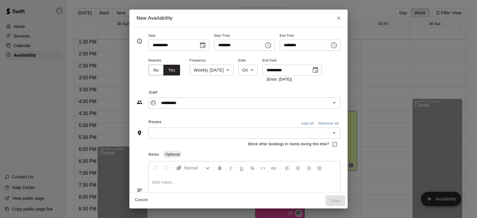
click at [179, 129] on input "text" at bounding box center [239, 132] width 179 height 7
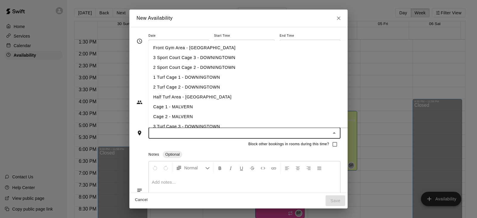
click at [165, 58] on li "3 Sport Court Cage 3 - DOWNINGTOWN" at bounding box center [258, 58] width 219 height 10
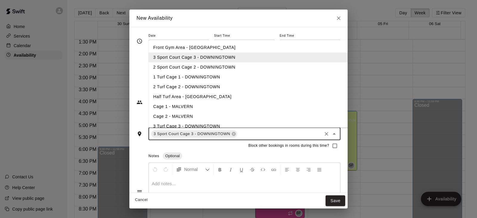
click at [164, 67] on li "2 Sport Court Cage 2 - DOWNINGTOWN" at bounding box center [258, 67] width 219 height 10
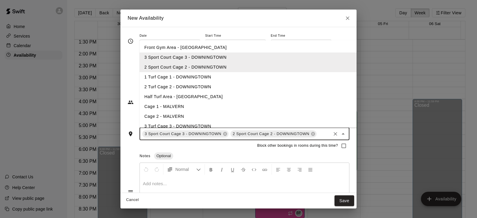
click at [163, 78] on li "1 Turf Cage 1 - DOWNINGTOWN" at bounding box center [249, 77] width 219 height 10
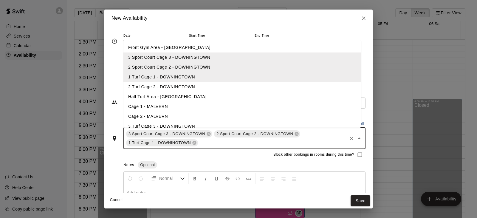
click at [162, 88] on li "2 Turf Cage 2 - DOWNINGTOWN" at bounding box center [243, 87] width 238 height 10
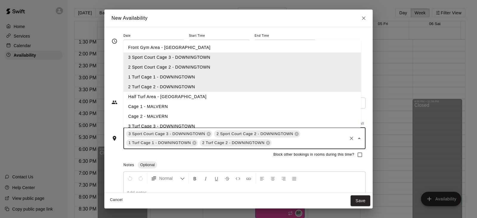
click at [170, 126] on li "3 Turf Cage 3 - DOWNINGTOWN" at bounding box center [243, 126] width 238 height 10
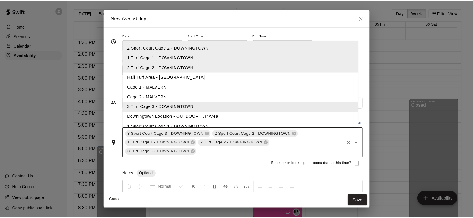
scroll to position [30, 0]
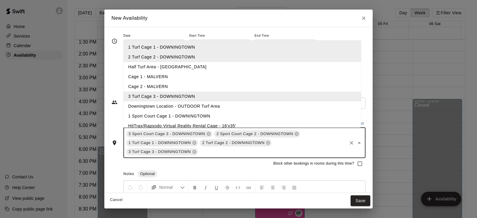
click at [143, 116] on li "1 Sport Court Cage 1 - DOWNINGTOWN" at bounding box center [243, 116] width 238 height 10
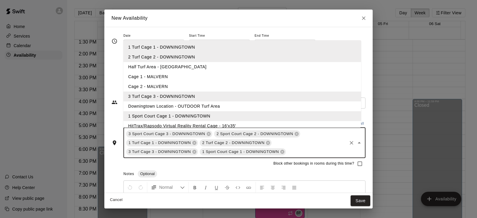
click at [154, 123] on li "HitTrax/Rapsodo Virtual Reality Rental Cage - 16'x35'" at bounding box center [243, 126] width 238 height 10
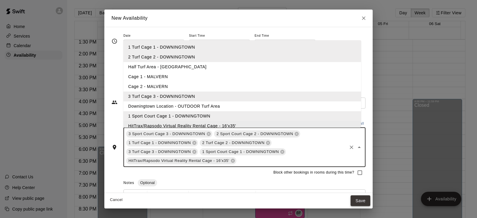
click at [359, 200] on button "Save" at bounding box center [361, 200] width 20 height 11
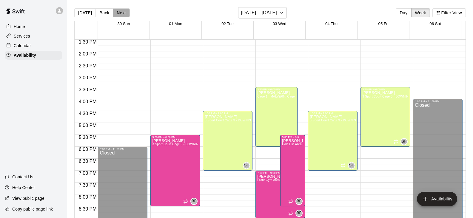
click at [117, 15] on button "Next" at bounding box center [121, 12] width 17 height 9
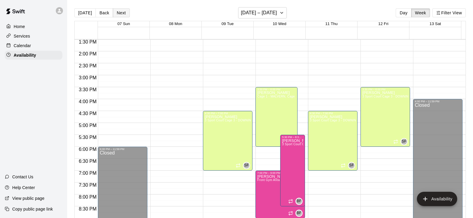
click at [120, 14] on button "Next" at bounding box center [121, 12] width 17 height 9
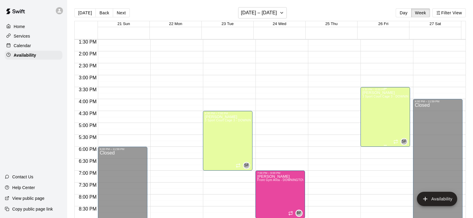
click at [394, 103] on div "[PERSON_NAME] 3 Sport Court Cage 3 - DOWNINGTOWN, 2 Sport Court Cage 2 - DOWNIN…" at bounding box center [385, 200] width 46 height 218
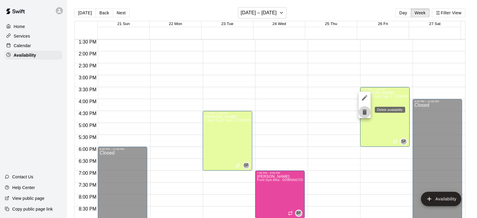
click at [365, 112] on icon "delete" at bounding box center [365, 112] width 4 height 5
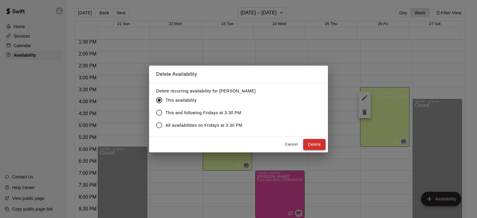
click at [320, 145] on button "Delete" at bounding box center [314, 144] width 22 height 11
